Goal: Transaction & Acquisition: Book appointment/travel/reservation

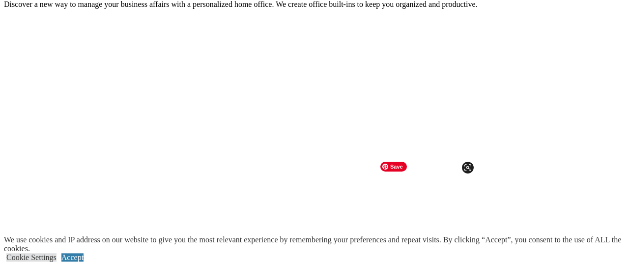
scroll to position [944, 0]
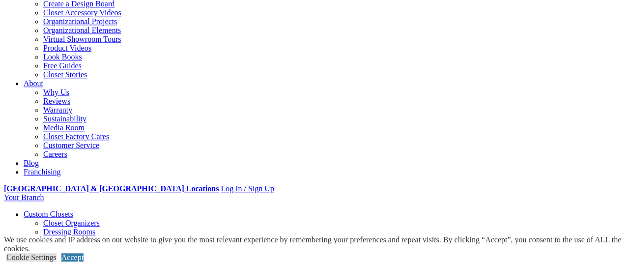
scroll to position [192, 0]
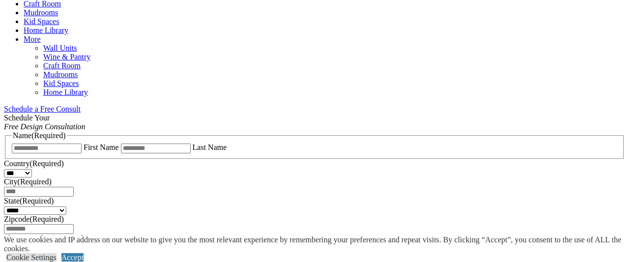
scroll to position [560, 0]
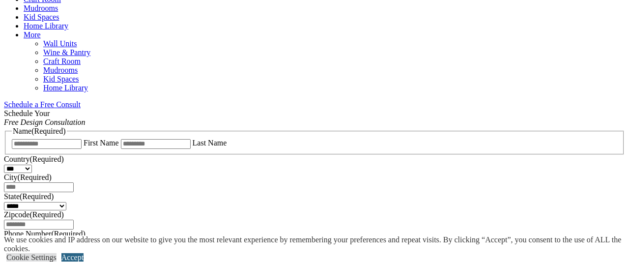
click at [84, 253] on link "Accept" at bounding box center [72, 257] width 22 height 8
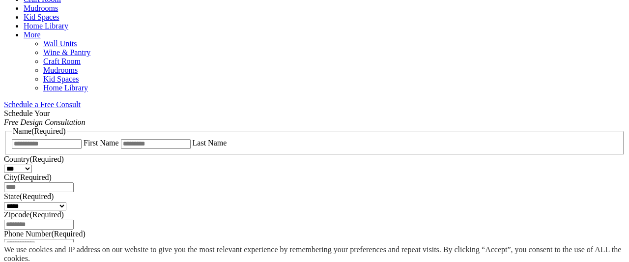
click at [601, 244] on div "We use cookies and IP address on our website to give you the most relevant expe…" at bounding box center [316, 252] width 625 height 20
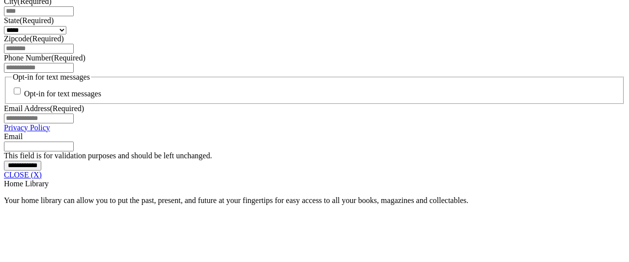
scroll to position [777, 0]
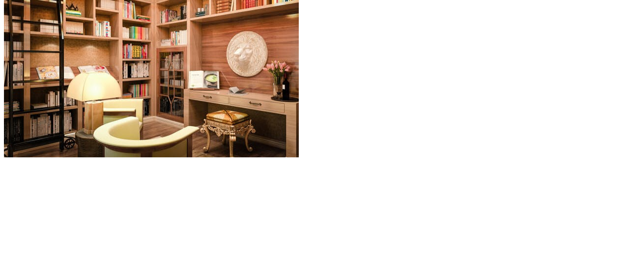
scroll to position [1212, 0]
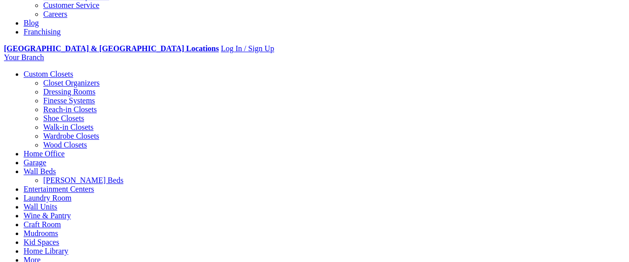
scroll to position [263, 0]
